Goal: Task Accomplishment & Management: Manage account settings

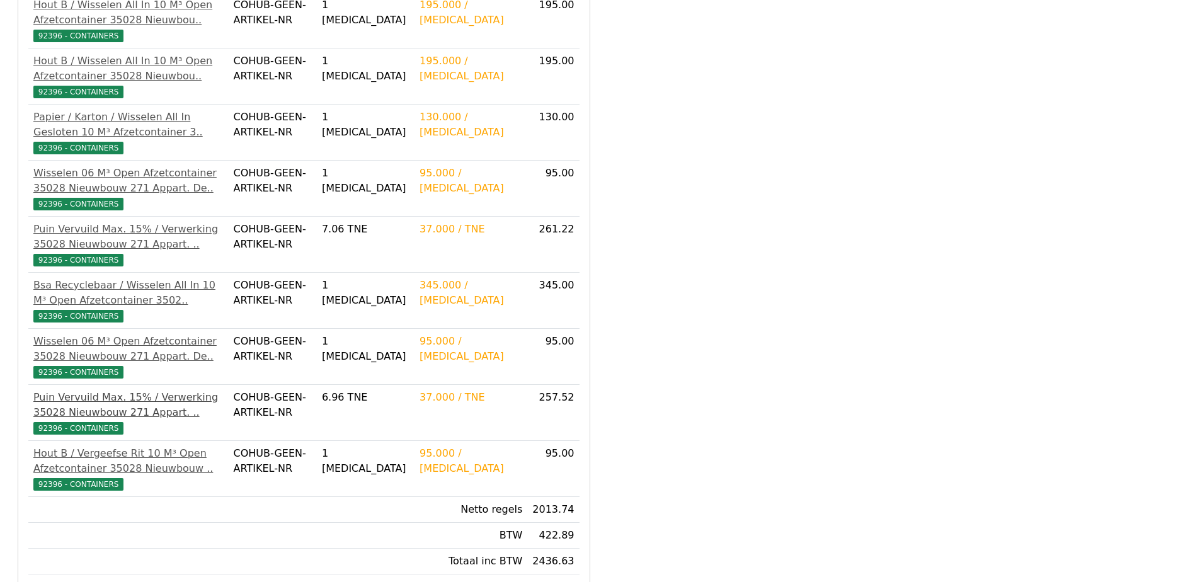
scroll to position [457, 0]
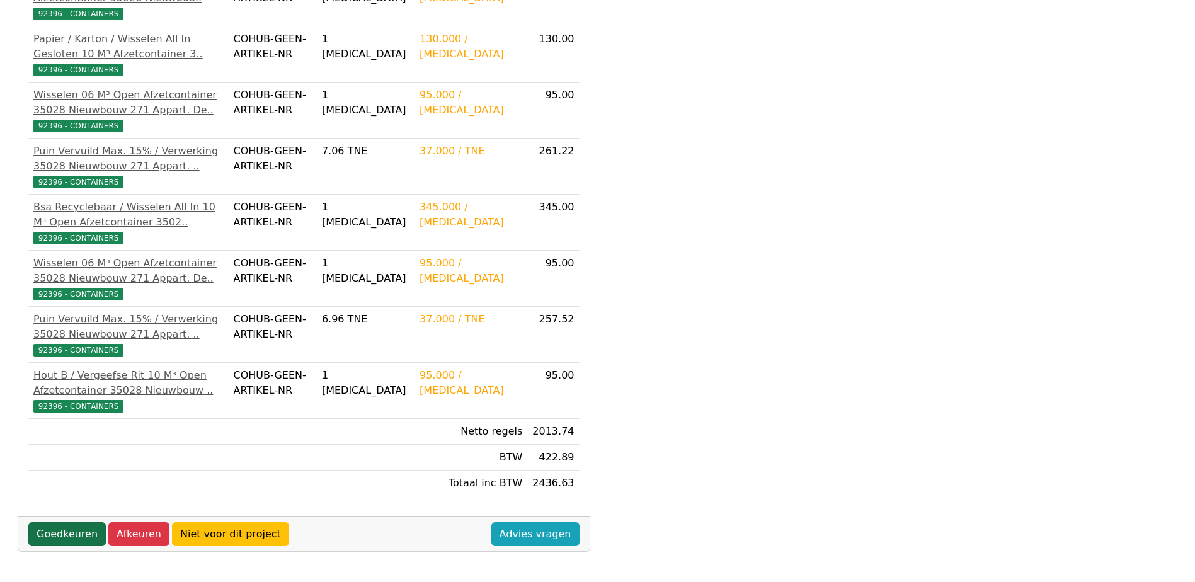
click at [47, 541] on link "Goedkeuren" at bounding box center [66, 534] width 77 height 24
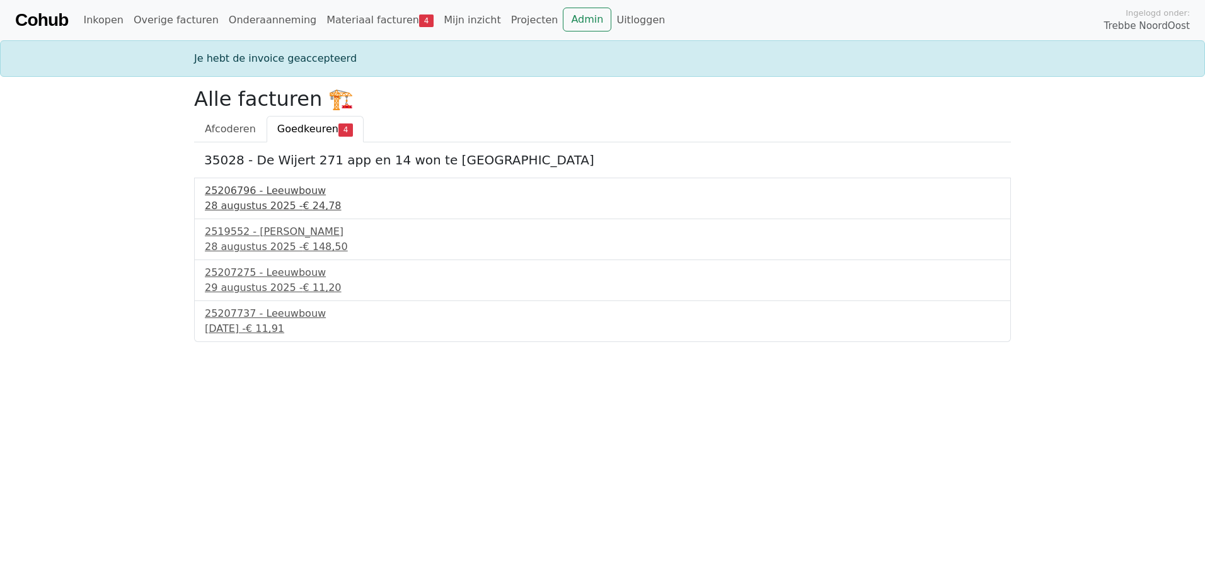
click at [277, 209] on div "28 augustus 2025 - € 24,78" at bounding box center [602, 205] width 795 height 15
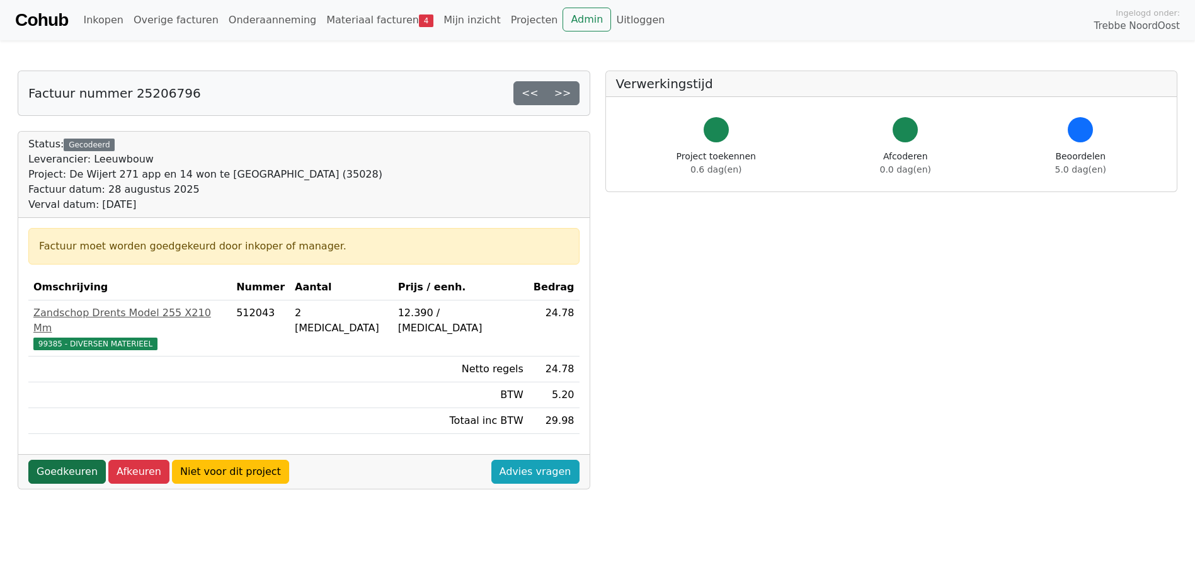
click at [38, 460] on link "Goedkeuren" at bounding box center [66, 472] width 77 height 24
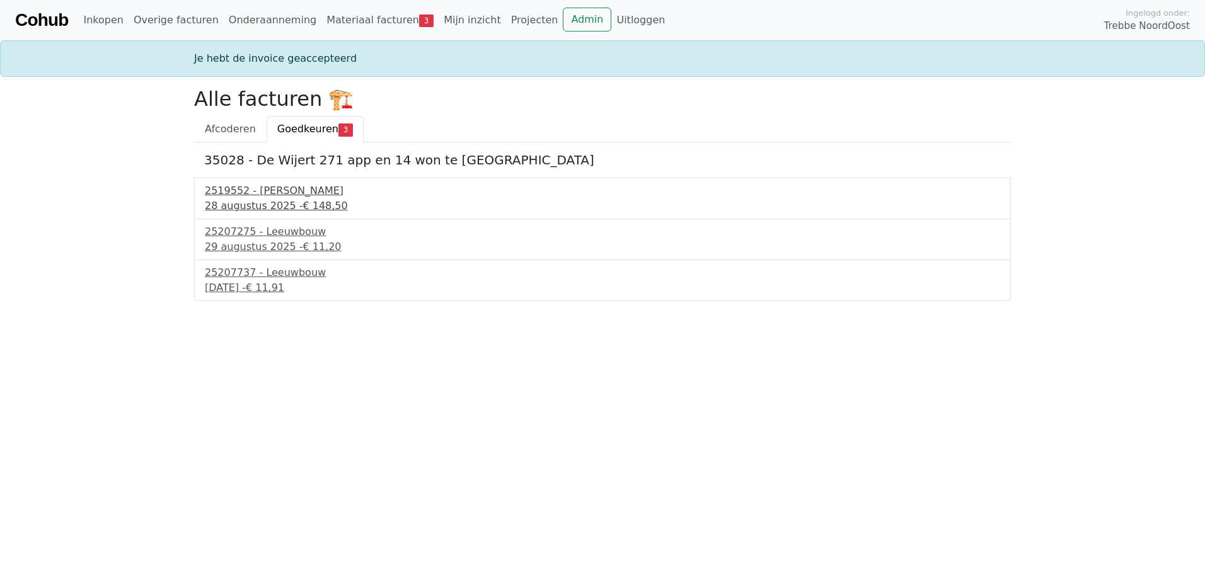
click at [249, 197] on div "2519552 - Van Dalen" at bounding box center [602, 190] width 795 height 15
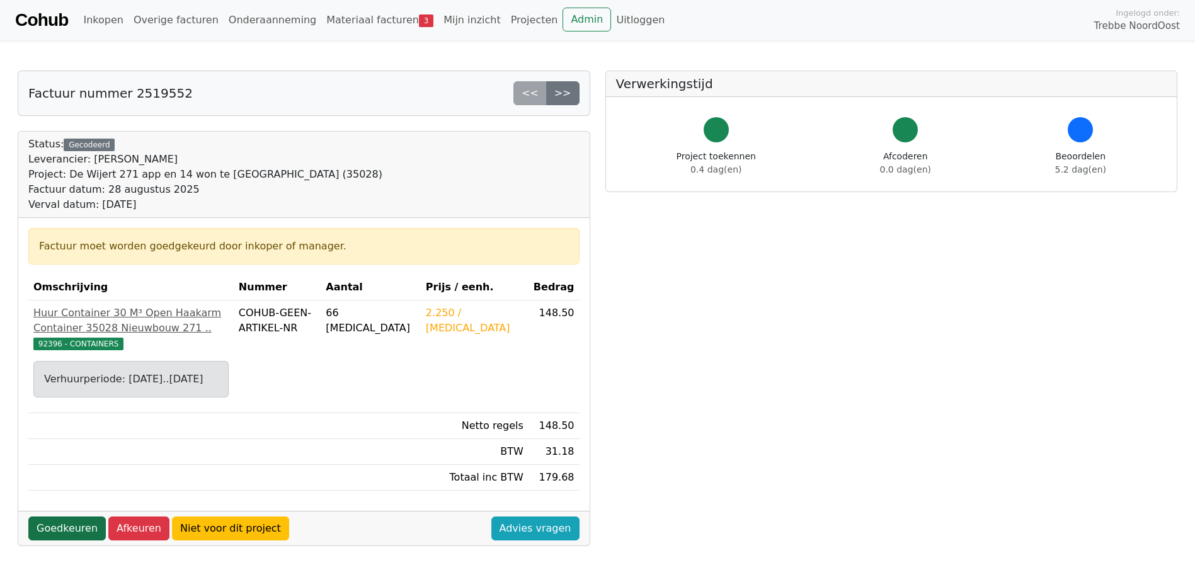
click at [83, 532] on link "Goedkeuren" at bounding box center [66, 529] width 77 height 24
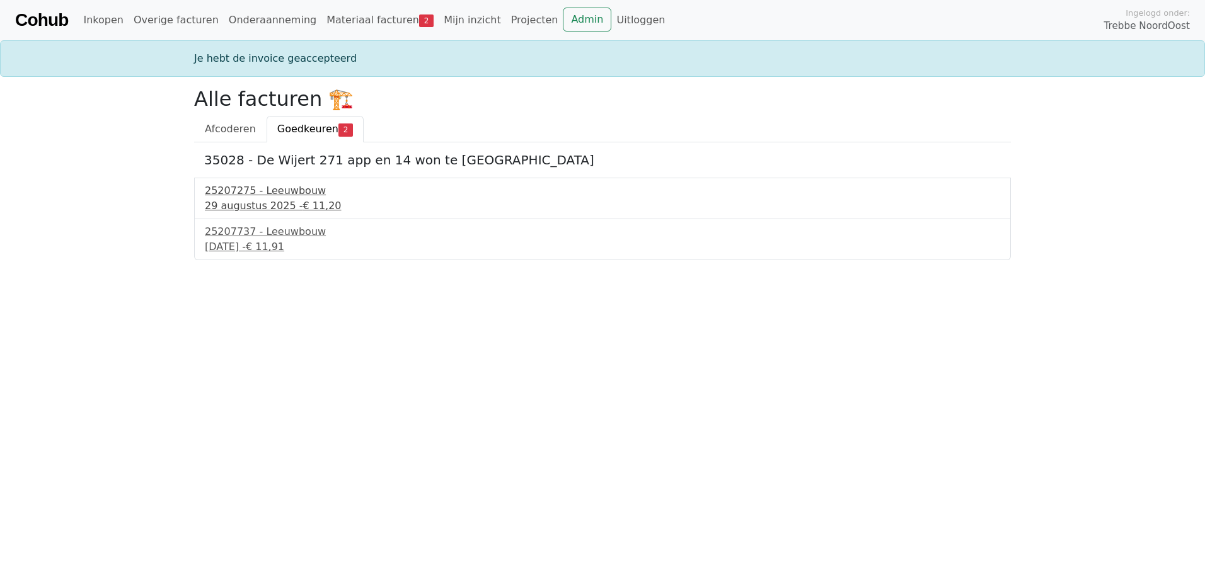
click at [250, 210] on div "[DATE] - € 11,20" at bounding box center [602, 205] width 795 height 15
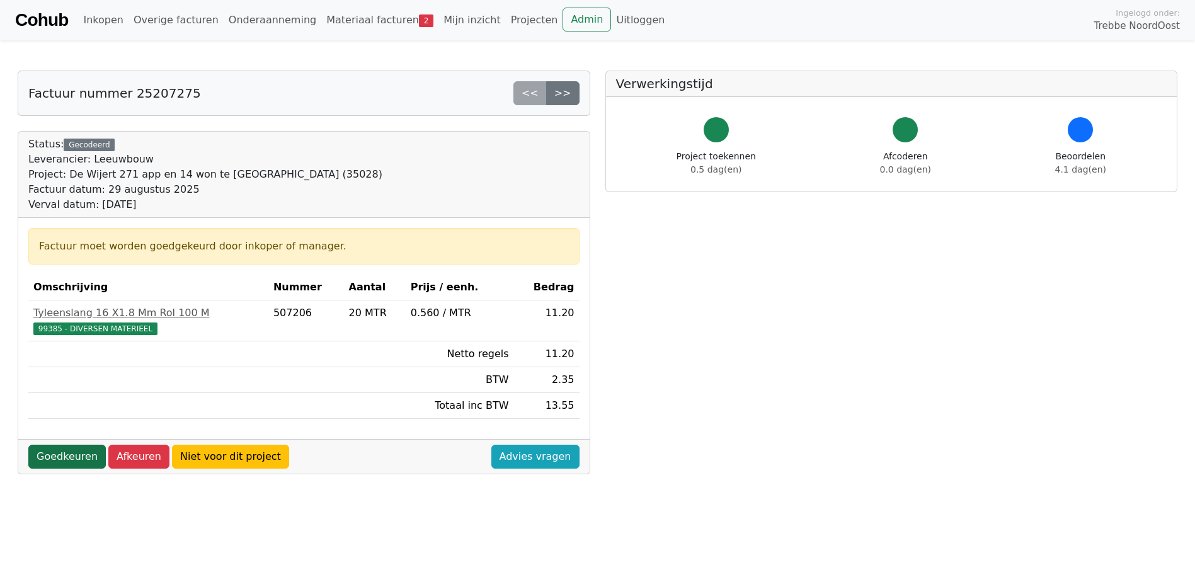
click at [75, 452] on link "Goedkeuren" at bounding box center [66, 457] width 77 height 24
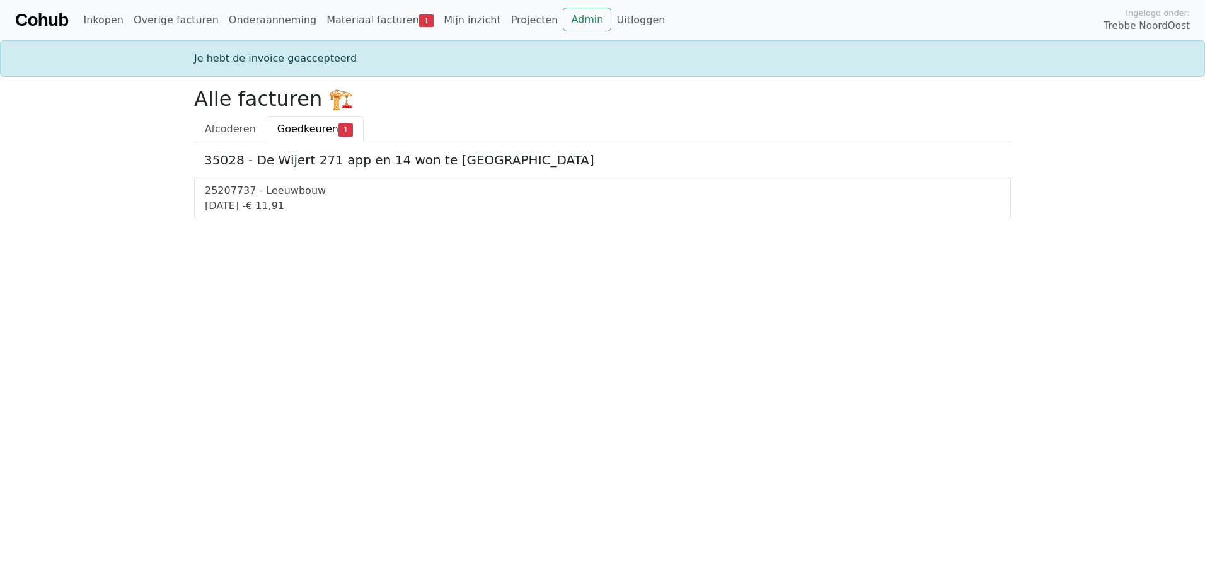
click at [218, 189] on div "25207737 - Leeuwbouw" at bounding box center [602, 190] width 795 height 15
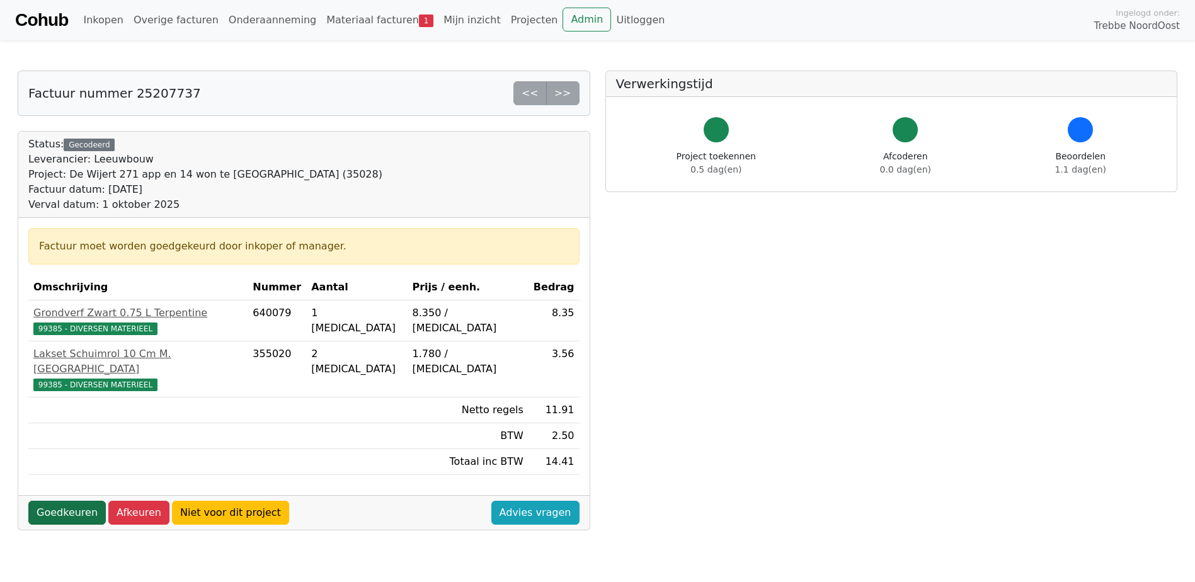
click at [85, 501] on link "Goedkeuren" at bounding box center [66, 513] width 77 height 24
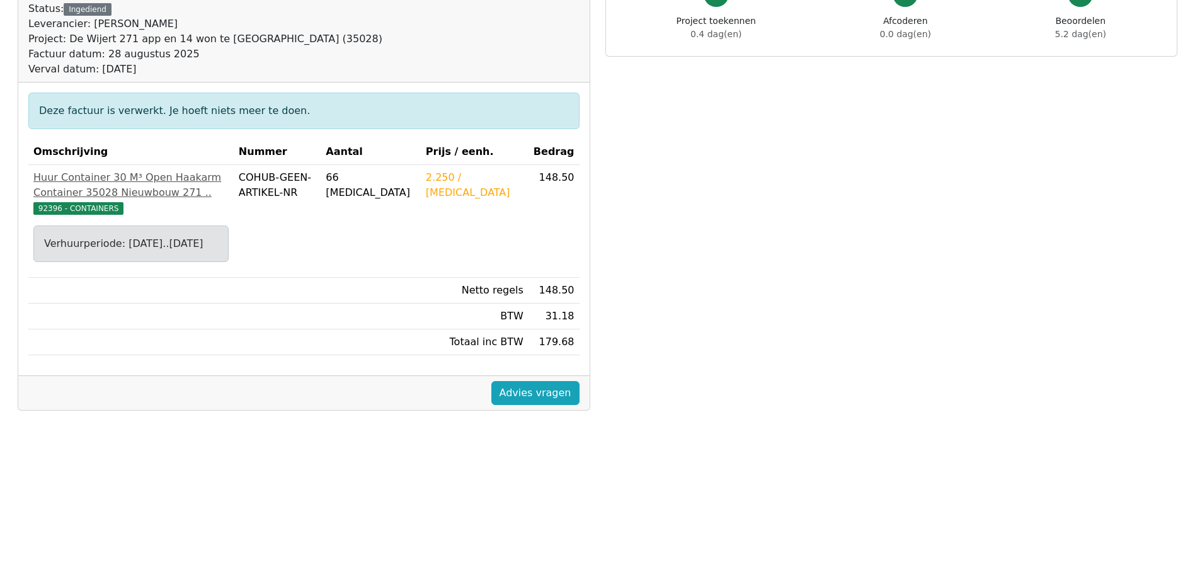
scroll to position [126, 0]
